Goal: Task Accomplishment & Management: Use online tool/utility

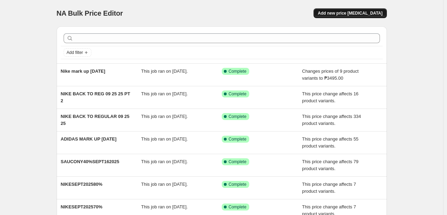
click at [351, 14] on span "Add new price [MEDICAL_DATA]" at bounding box center [350, 13] width 65 height 6
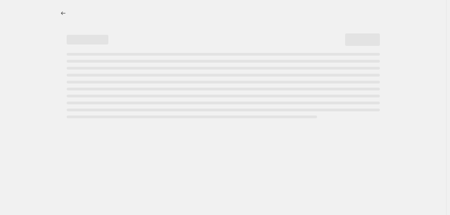
select select "percentage"
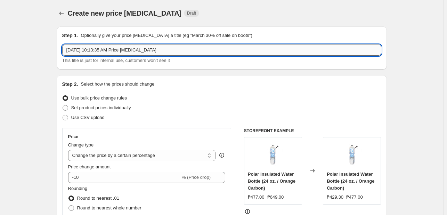
click at [197, 52] on input "[DATE] 10:13:35 AM Price [MEDICAL_DATA]" at bounding box center [221, 49] width 319 height 11
type input "c"
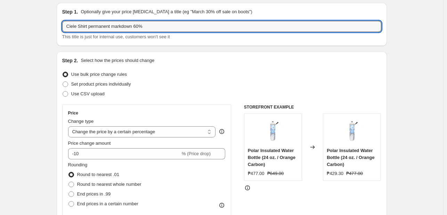
scroll to position [35, 0]
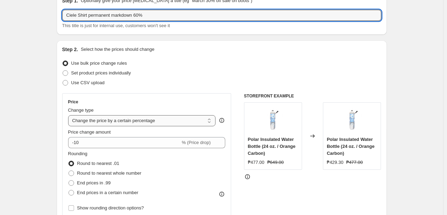
type input "Ciele Shirt permanent markdown 60%"
click at [131, 125] on select "Change the price to a certain amount Change the price by a certain amount Chang…" at bounding box center [142, 120] width 148 height 11
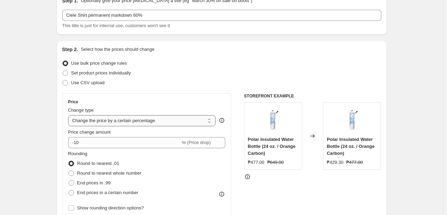
click at [176, 125] on select "Change the price to a certain amount Change the price by a certain amount Chang…" at bounding box center [142, 120] width 148 height 11
select select "pcap"
click at [70, 115] on select "Change the price to a certain amount Change the price by a certain amount Chang…" at bounding box center [142, 120] width 148 height 11
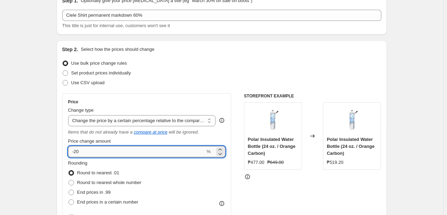
click at [106, 154] on input "-20" at bounding box center [136, 151] width 137 height 11
type input "-2"
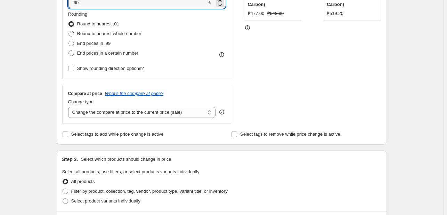
scroll to position [174, 0]
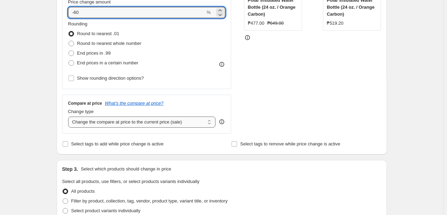
type input "-60"
click at [111, 125] on select "Change the compare at price to the current price (sale) Change the compare at p…" at bounding box center [142, 121] width 148 height 11
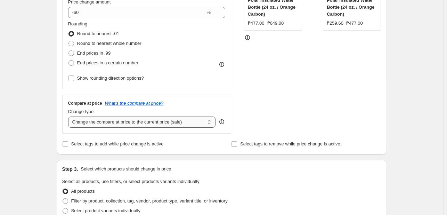
select select "no_change"
click at [70, 117] on select "Change the compare at price to the current price (sale) Change the compare at p…" at bounding box center [142, 121] width 148 height 11
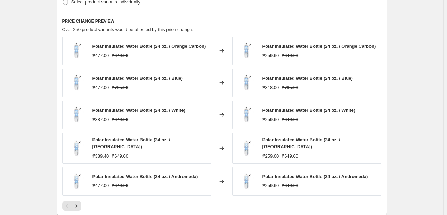
scroll to position [313, 0]
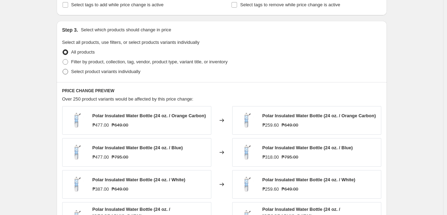
click at [99, 74] on span "Select product variants individually" at bounding box center [105, 71] width 69 height 5
click at [63, 69] on input "Select product variants individually" at bounding box center [63, 69] width 0 height 0
radio input "true"
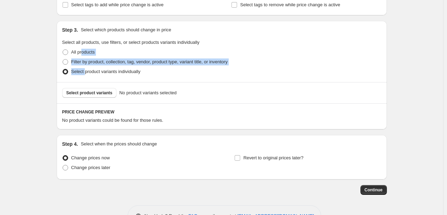
drag, startPoint x: 83, startPoint y: 52, endPoint x: 90, endPoint y: 85, distance: 33.6
click at [86, 79] on div "Step 3. Select which products should change in price Select all products, use f…" at bounding box center [222, 51] width 330 height 61
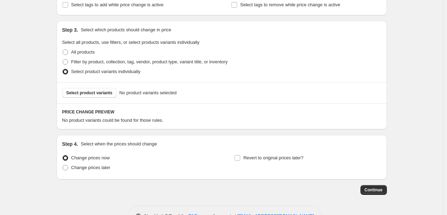
click at [90, 87] on div "Select product variants No product variants selected" at bounding box center [222, 92] width 330 height 21
click at [90, 91] on span "Select product variants" at bounding box center [89, 93] width 46 height 6
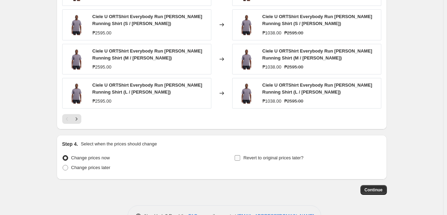
scroll to position [521, 0]
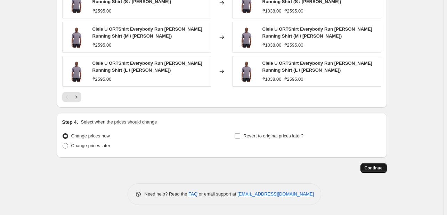
click at [380, 167] on span "Continue" at bounding box center [374, 168] width 18 height 6
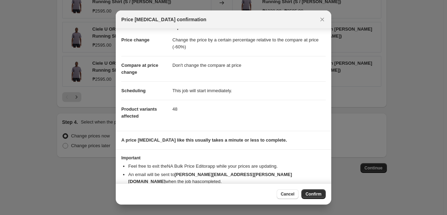
scroll to position [20, 0]
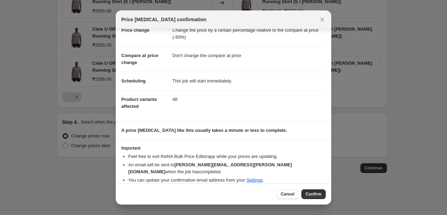
click at [326, 192] on div "Cancel Confirm" at bounding box center [223, 193] width 215 height 21
click at [314, 197] on button "Confirm" at bounding box center [313, 194] width 24 height 10
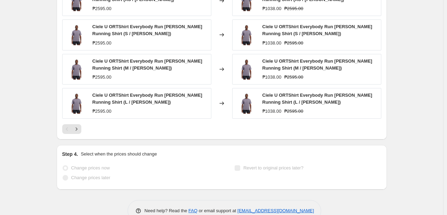
scroll to position [539, 0]
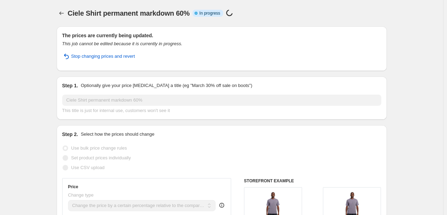
scroll to position [0, 0]
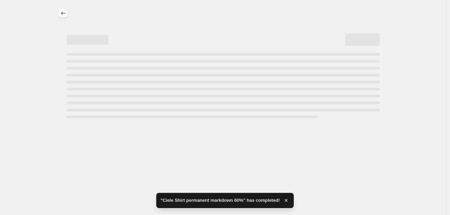
select select "pcap"
select select "no_change"
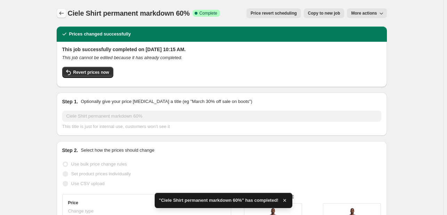
click at [64, 13] on icon "Price change jobs" at bounding box center [61, 13] width 7 height 7
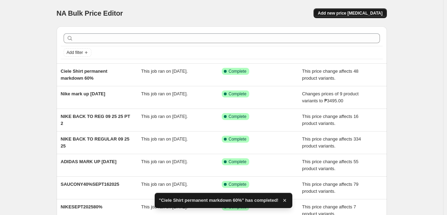
click at [351, 9] on button "Add new price [MEDICAL_DATA]" at bounding box center [349, 13] width 73 height 10
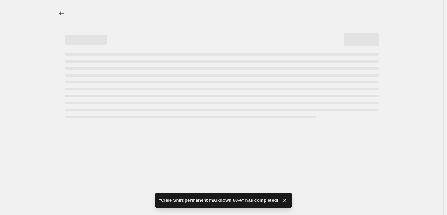
select select "percentage"
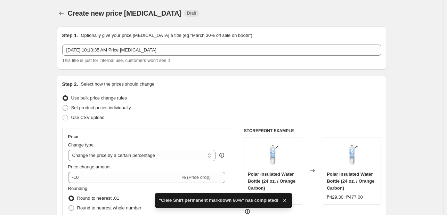
click at [284, 200] on icon "button" at bounding box center [284, 200] width 7 height 7
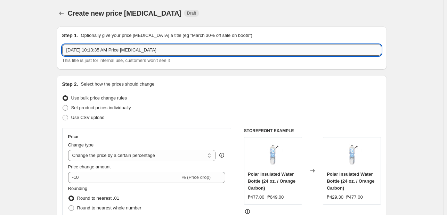
click at [227, 52] on input "[DATE] 10:13:35 AM Price [MEDICAL_DATA]" at bounding box center [221, 49] width 319 height 11
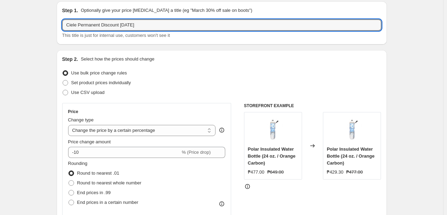
scroll to position [35, 0]
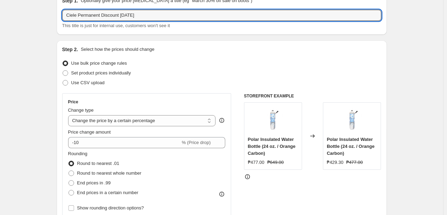
type input "Ciele Permanent Discount [DATE]"
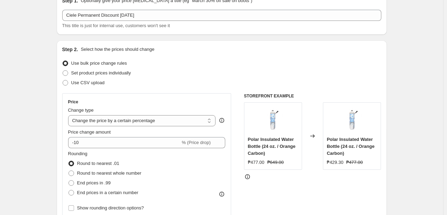
click at [61, 60] on div "Step 2. Select how the prices should change Use bulk price change rules Set pro…" at bounding box center [222, 162] width 330 height 244
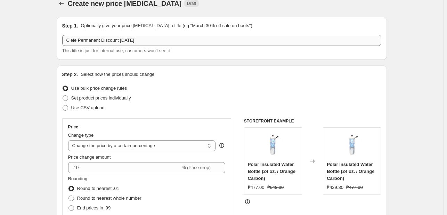
scroll to position [0, 0]
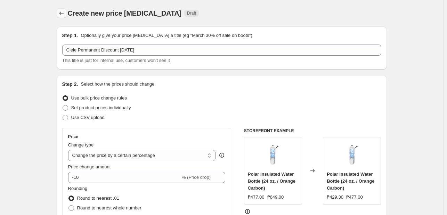
click at [62, 14] on icon "Price change jobs" at bounding box center [61, 12] width 5 height 3
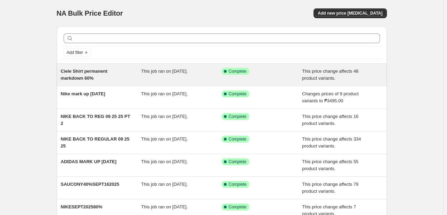
click at [118, 76] on div "Ciele Shirt permanent markdown 60%" at bounding box center [101, 75] width 81 height 14
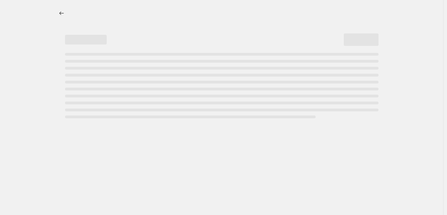
select select "pcap"
select select "no_change"
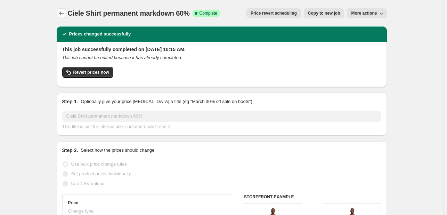
click at [64, 13] on icon "Price change jobs" at bounding box center [61, 13] width 7 height 7
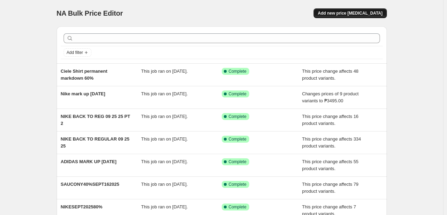
click at [343, 14] on span "Add new price [MEDICAL_DATA]" at bounding box center [350, 13] width 65 height 6
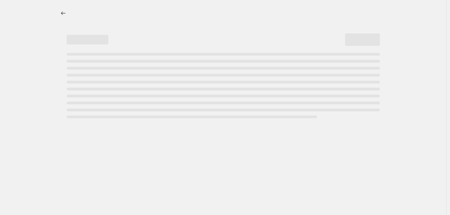
select select "percentage"
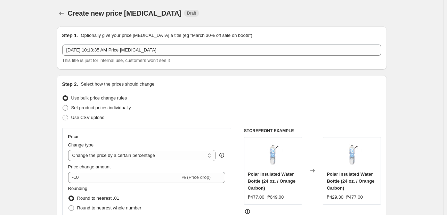
click at [229, 1] on div "Create new price [MEDICAL_DATA]. This page is ready Create new price [MEDICAL_D…" at bounding box center [222, 13] width 330 height 26
